Goal: Task Accomplishment & Management: Complete application form

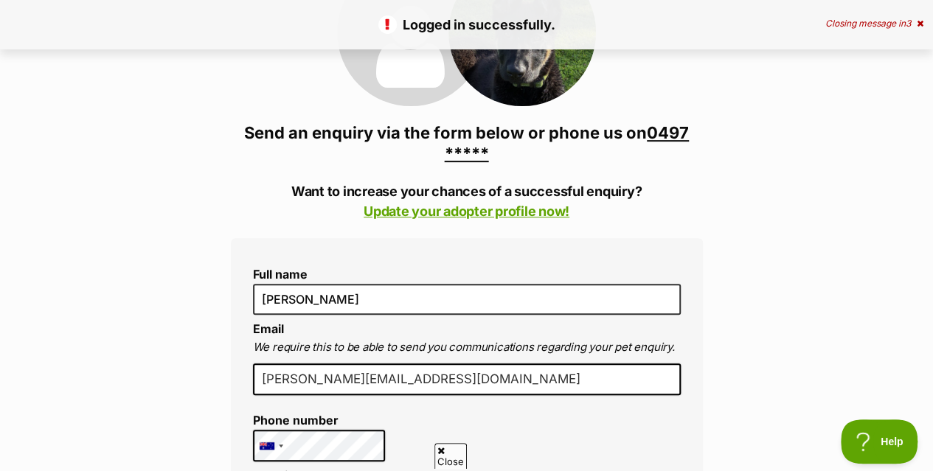
scroll to position [423, 0]
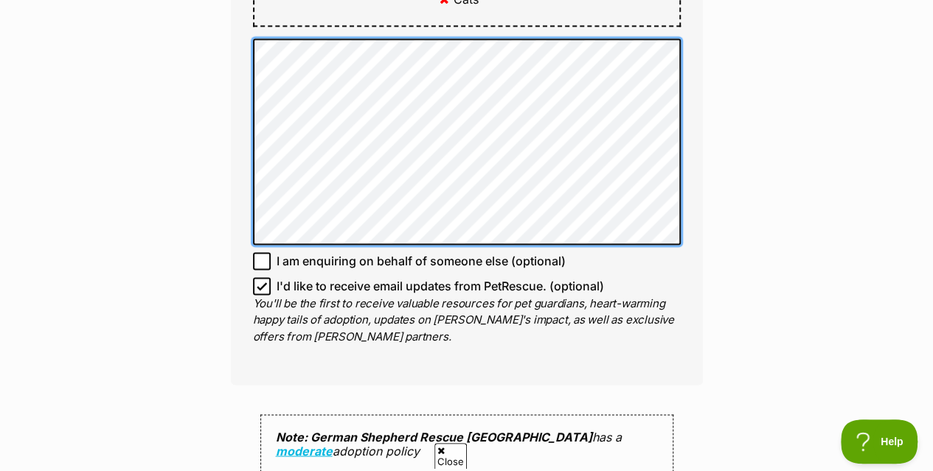
scroll to position [1155, 0]
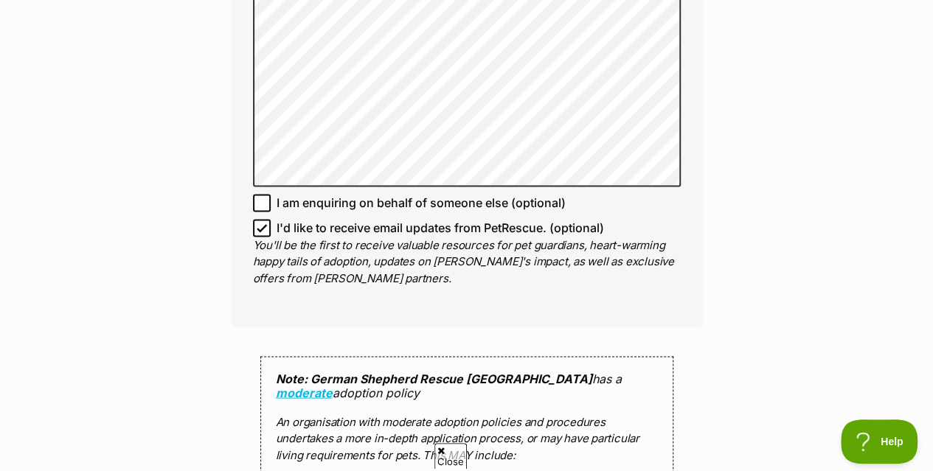
click at [261, 225] on icon at bounding box center [261, 228] width 9 height 7
click at [261, 219] on input "I'd like to receive email updates from PetRescue. (optional)" at bounding box center [262, 228] width 18 height 18
checkbox input "false"
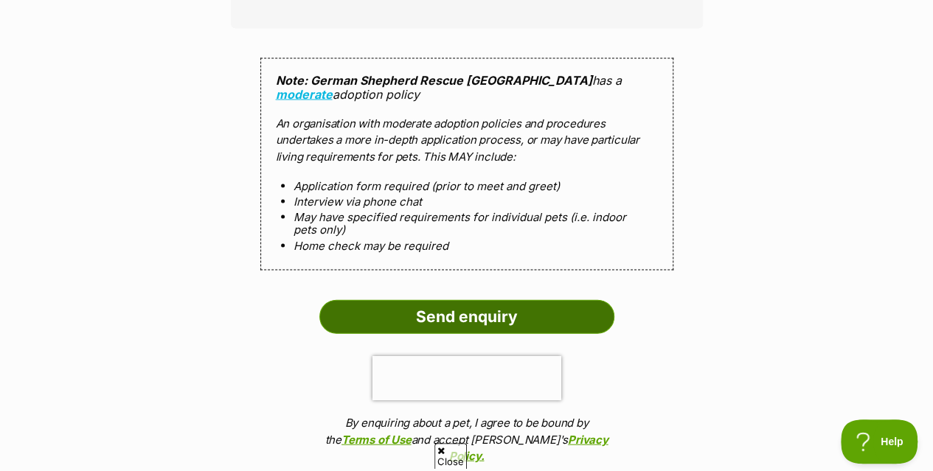
click at [450, 303] on input "Send enquiry" at bounding box center [466, 317] width 295 height 34
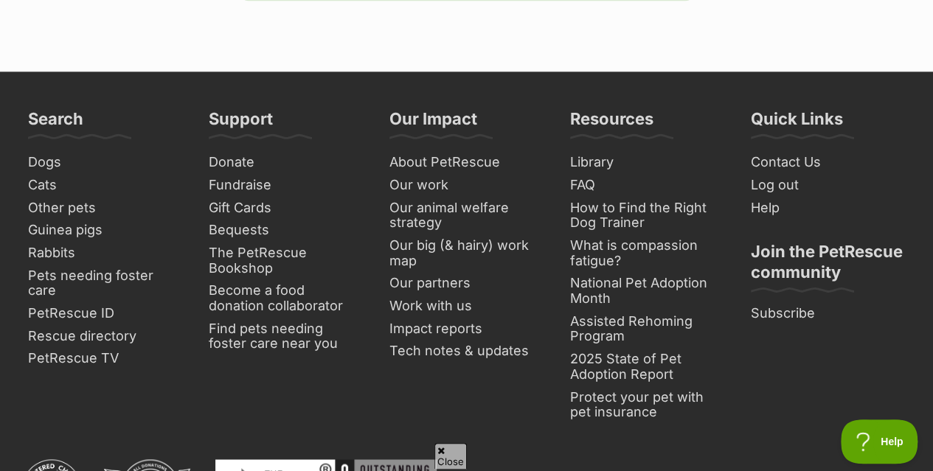
scroll to position [1276, 0]
